Goal: Check status: Check status

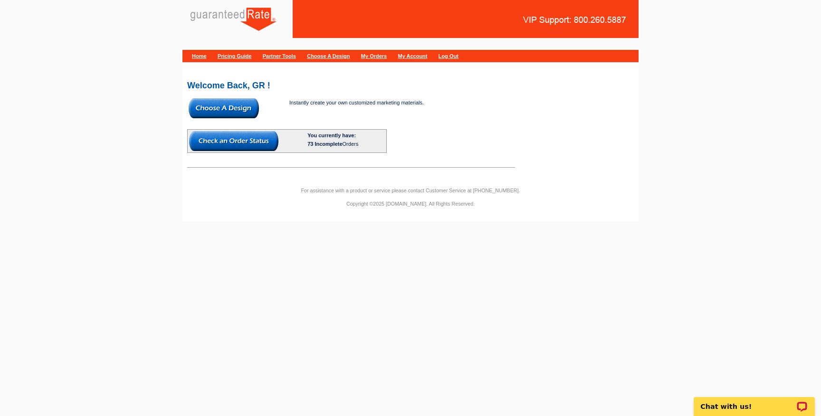
click at [387, 56] on link "My Orders" at bounding box center [374, 56] width 26 height 6
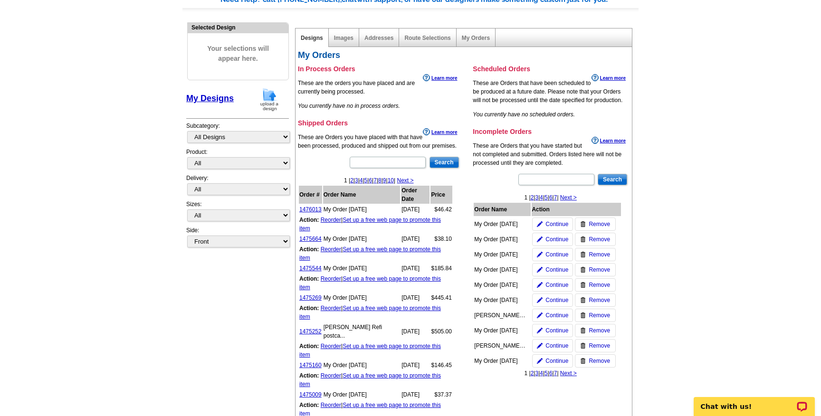
scroll to position [80, 0]
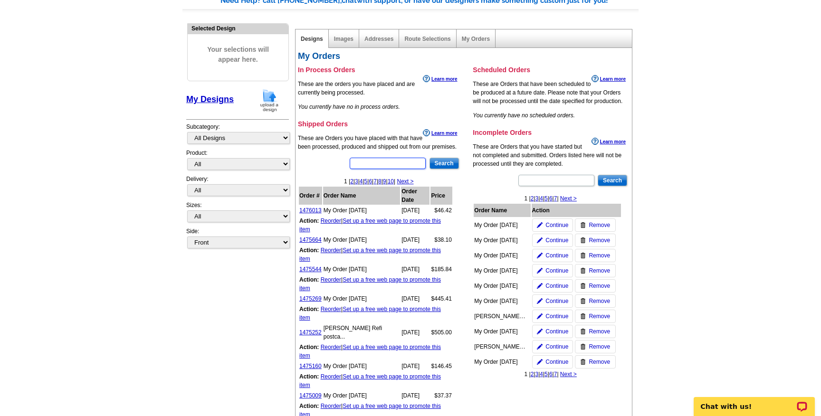
click at [395, 164] on input "text" at bounding box center [388, 163] width 76 height 11
type input "simon atik"
click at [453, 160] on input "Search" at bounding box center [444, 163] width 29 height 11
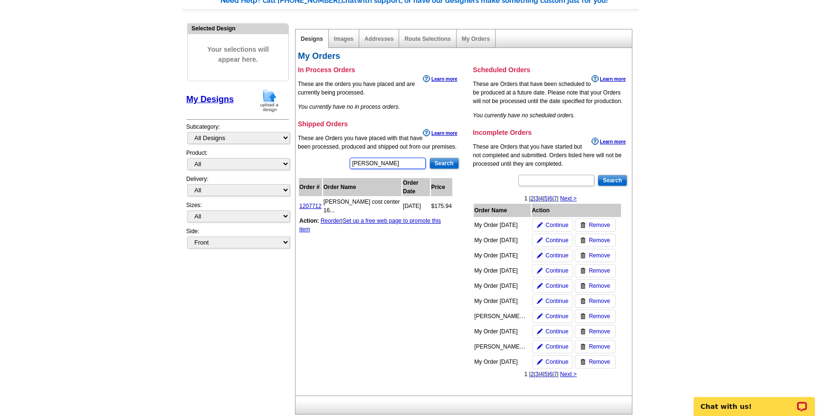
drag, startPoint x: 401, startPoint y: 169, endPoint x: 352, endPoint y: 164, distance: 48.8
click at [352, 164] on div "simon atik Search Order # Order Name Order Date Price 1207712 Simon Atik cost c…" at bounding box center [379, 205] width 162 height 96
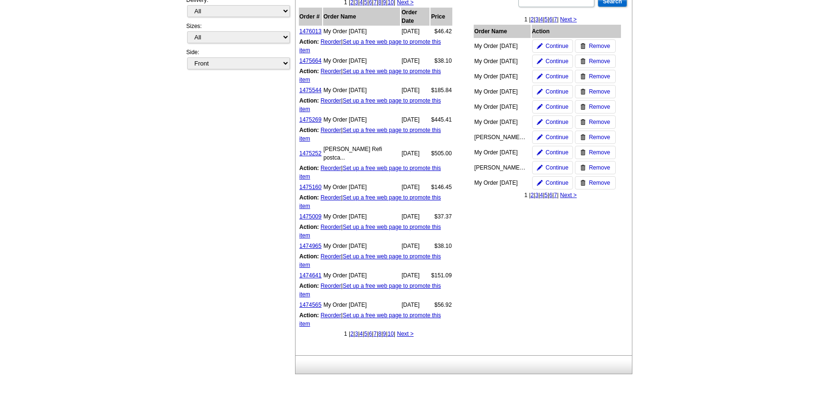
scroll to position [293, 0]
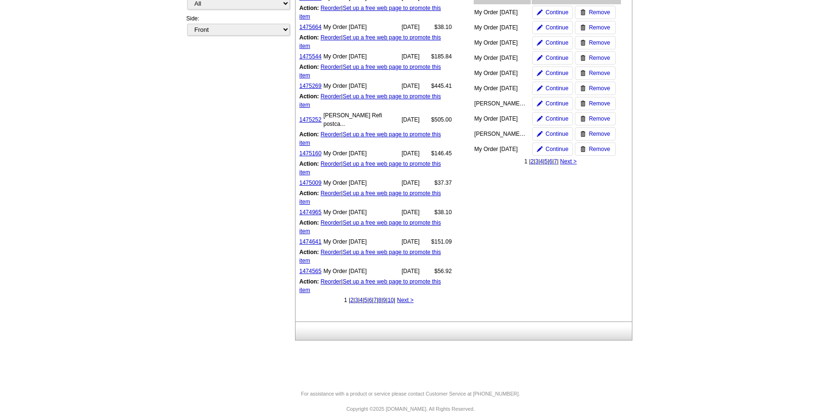
click at [350, 297] on link "2" at bounding box center [351, 300] width 3 height 7
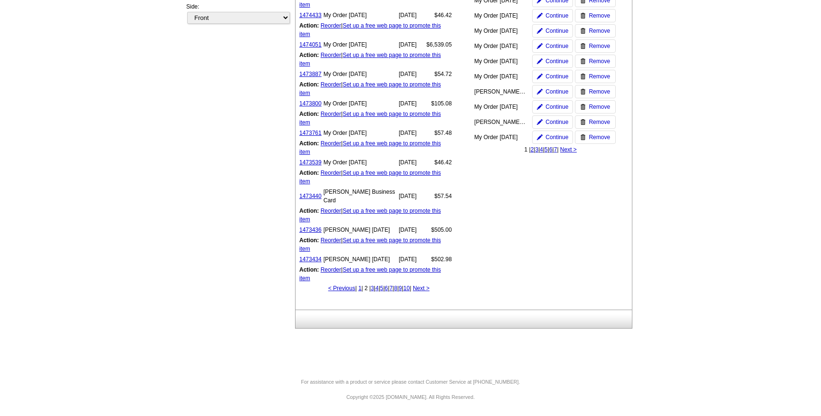
scroll to position [365, 0]
click at [371, 289] on link "3" at bounding box center [372, 288] width 3 height 7
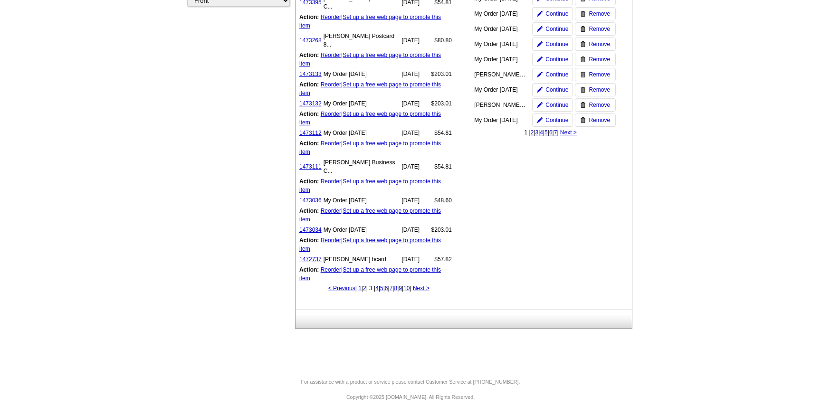
scroll to position [373, 0]
click at [376, 290] on link "4" at bounding box center [377, 288] width 3 height 7
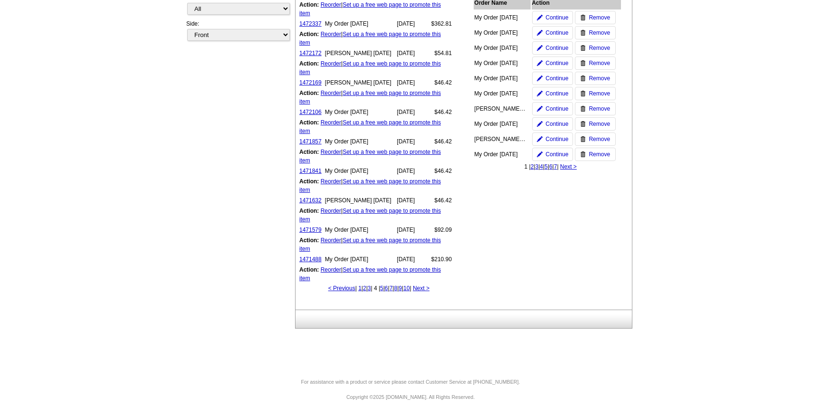
click at [380, 288] on link "5" at bounding box center [381, 288] width 3 height 7
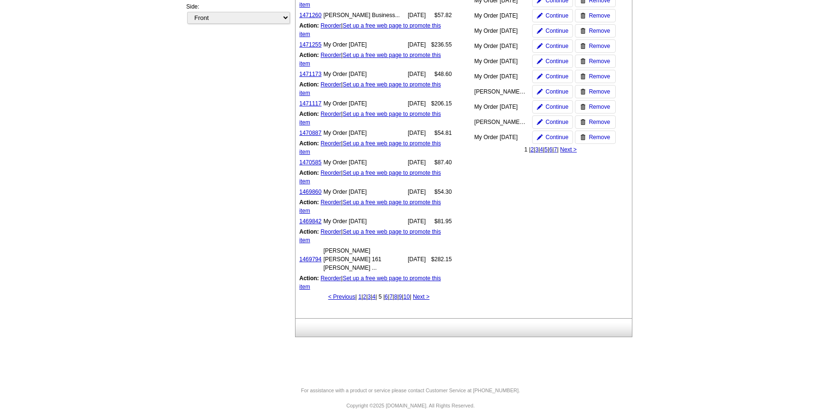
click at [385, 294] on link "6" at bounding box center [386, 297] width 3 height 7
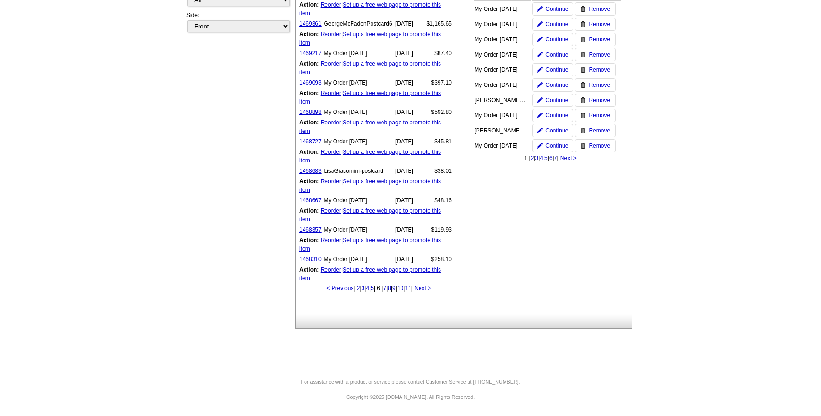
scroll to position [347, 0]
click at [314, 204] on link "1468667" at bounding box center [310, 200] width 22 height 7
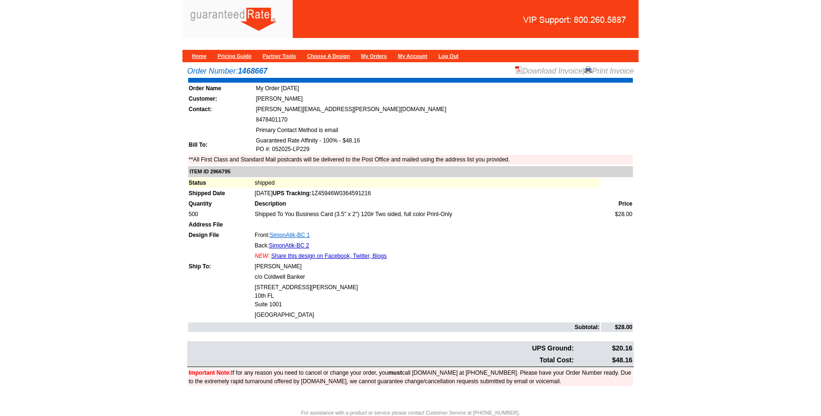
click at [289, 237] on link "SimonAtik-BC 1" at bounding box center [290, 235] width 40 height 7
